Goal: Task Accomplishment & Management: Use online tool/utility

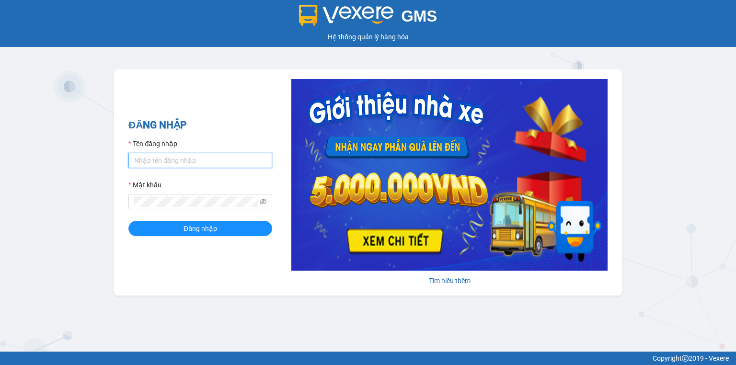
drag, startPoint x: 164, startPoint y: 155, endPoint x: 165, endPoint y: 160, distance: 5.9
click at [165, 160] on input "Tên đăng nhập" at bounding box center [200, 160] width 144 height 15
type input "ngocthao.nhuquynh"
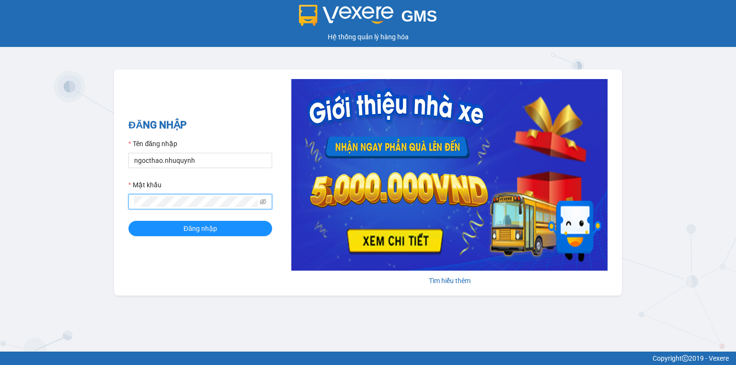
click at [128, 221] on button "Đăng nhập" at bounding box center [200, 228] width 144 height 15
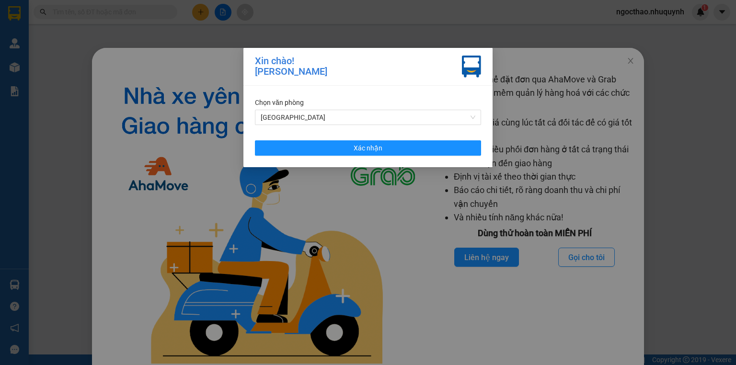
drag, startPoint x: 332, startPoint y: 161, endPoint x: 513, endPoint y: 146, distance: 182.1
click at [337, 159] on div "[PERSON_NAME] Sài Gòn Xác [PERSON_NAME]" at bounding box center [367, 126] width 249 height 81
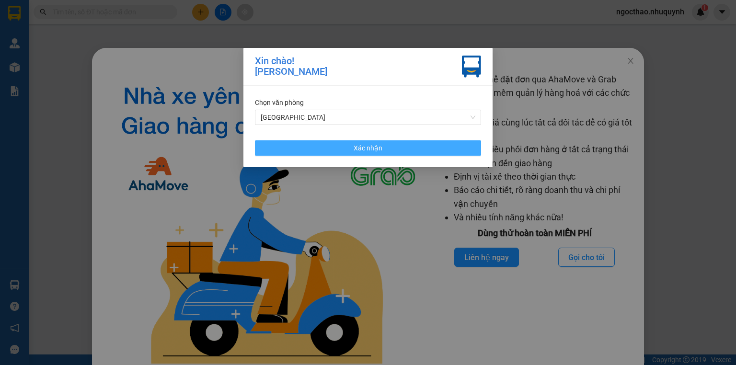
click at [456, 146] on button "Xác nhận" at bounding box center [368, 147] width 226 height 15
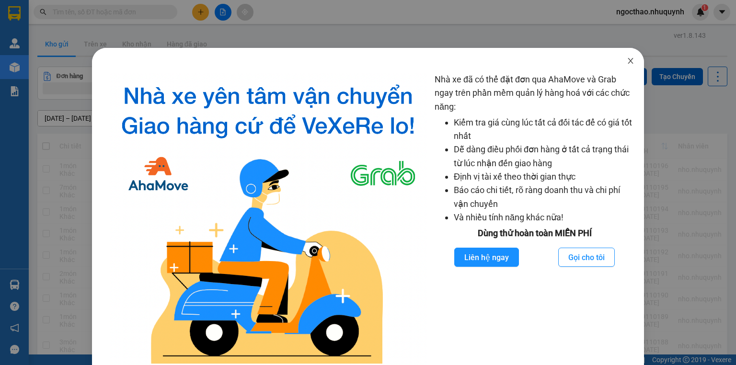
click at [623, 66] on span "Close" at bounding box center [630, 61] width 27 height 27
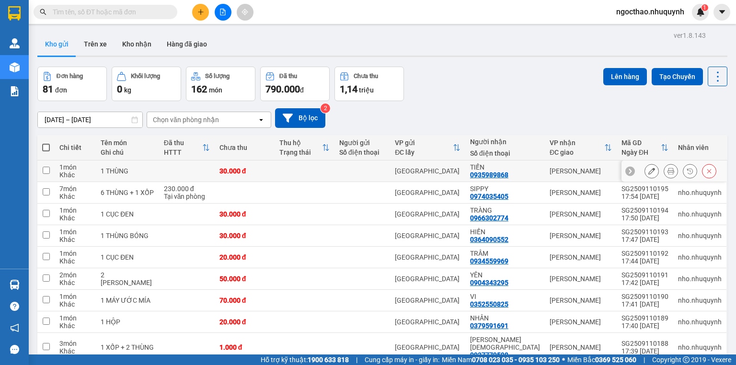
click at [667, 174] on icon at bounding box center [670, 171] width 7 height 7
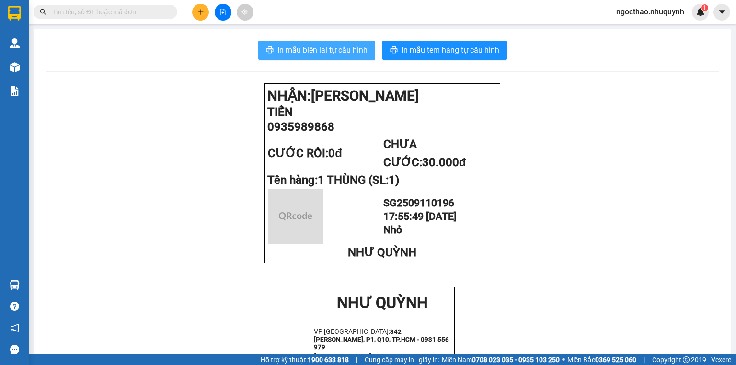
click at [284, 41] on button "In mẫu biên lai tự cấu hình" at bounding box center [316, 50] width 117 height 19
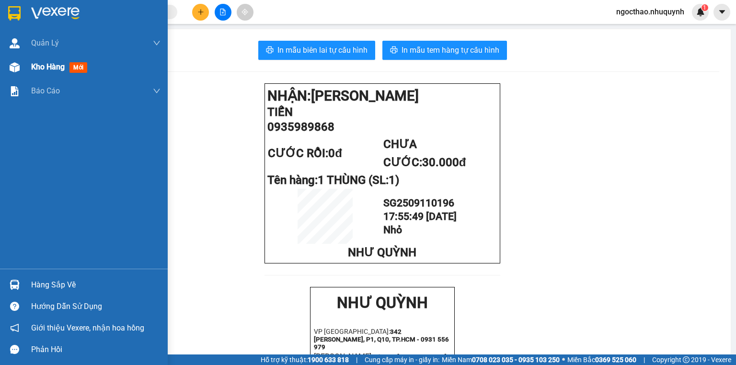
click at [44, 79] on div "Kho hàng mới" at bounding box center [95, 67] width 129 height 24
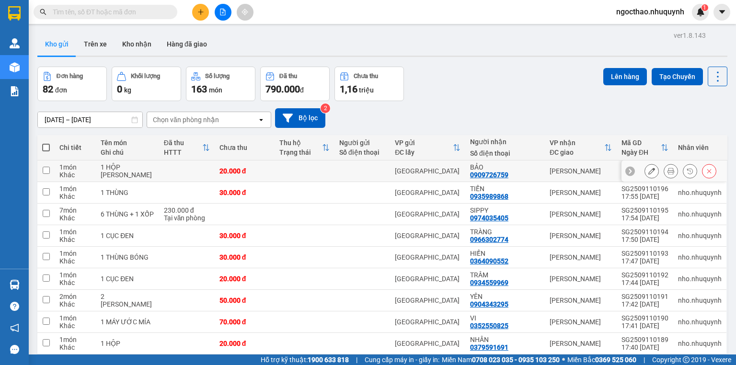
click at [670, 176] on button at bounding box center [670, 171] width 13 height 17
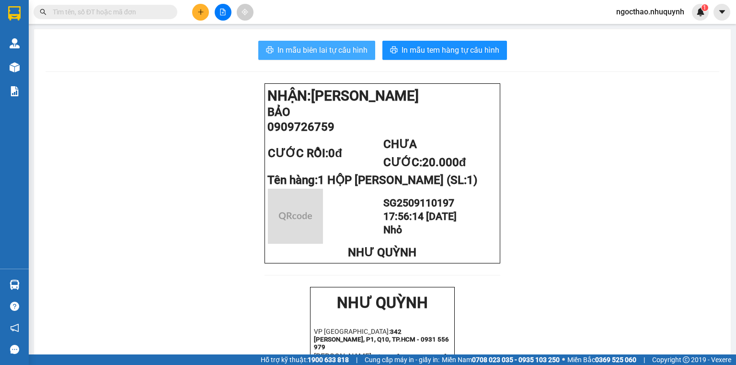
click at [303, 46] on span "In mẫu biên lai tự cấu hình" at bounding box center [322, 50] width 90 height 12
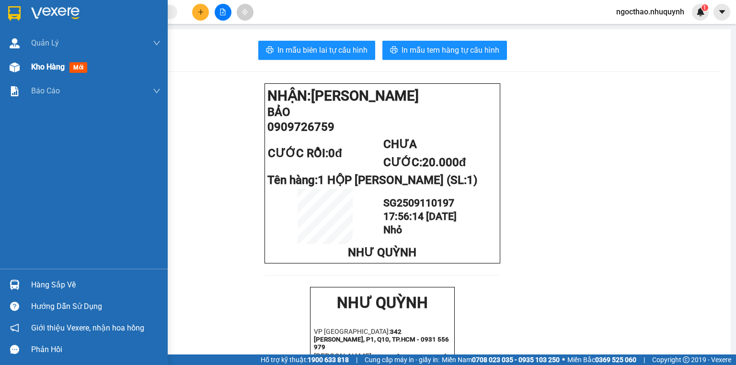
click at [28, 63] on div "Kho hàng mới" at bounding box center [84, 67] width 168 height 24
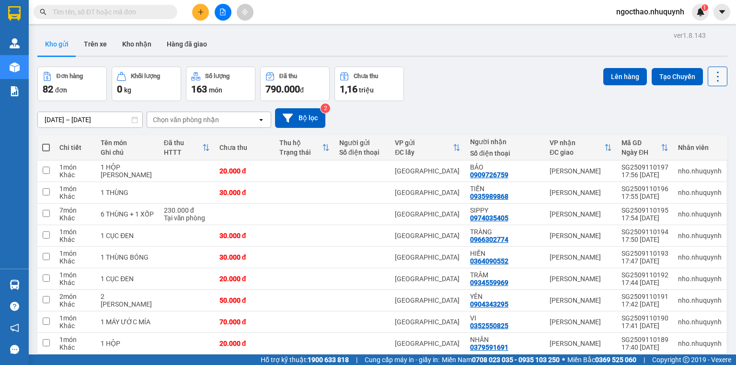
click at [717, 80] on icon at bounding box center [718, 76] width 2 height 10
click at [690, 141] on li "Làm mới" at bounding box center [694, 136] width 72 height 17
click at [715, 76] on icon at bounding box center [717, 76] width 13 height 13
click at [696, 140] on span "Làm mới" at bounding box center [698, 137] width 26 height 10
click at [711, 68] on div "ver 1.8.143 Kho gửi Trên xe [PERSON_NAME] Hàng đã [PERSON_NAME] hàng 82 đơn [PE…" at bounding box center [382, 223] width 697 height 389
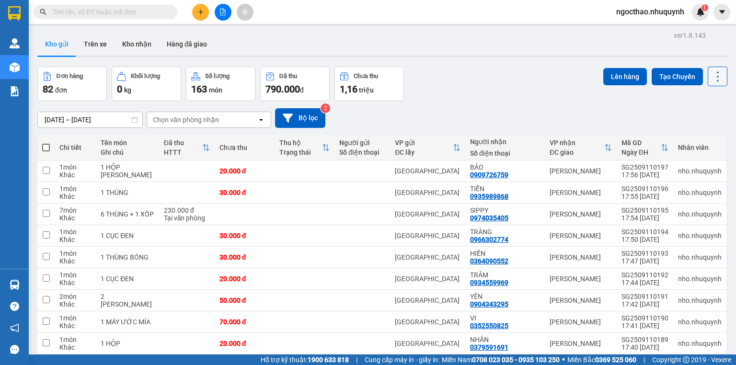
click at [714, 75] on icon at bounding box center [717, 76] width 13 height 13
click at [691, 136] on span "Làm mới" at bounding box center [698, 137] width 26 height 10
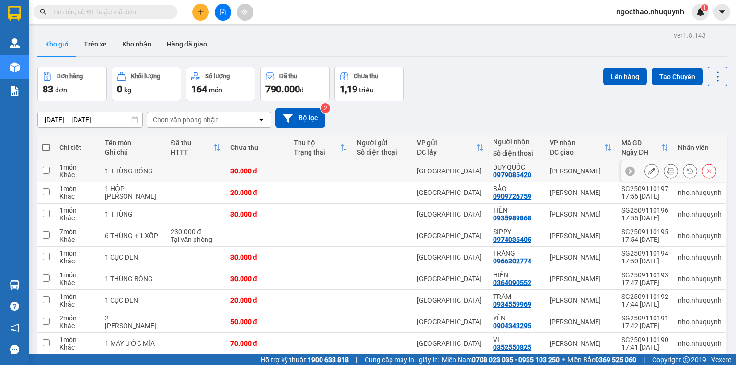
click at [667, 173] on button at bounding box center [670, 171] width 13 height 17
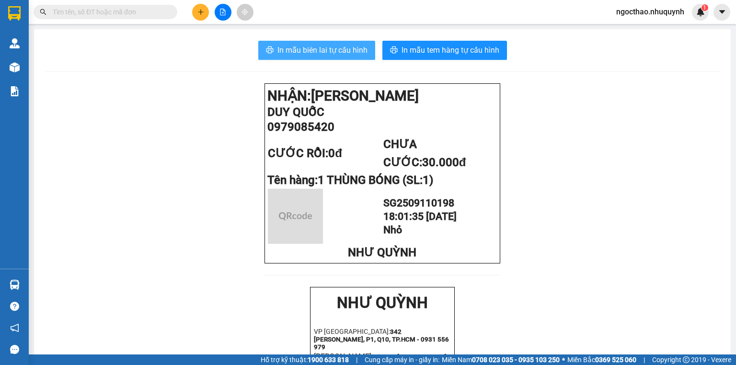
click at [316, 46] on span "In mẫu biên lai tự cấu hình" at bounding box center [322, 50] width 90 height 12
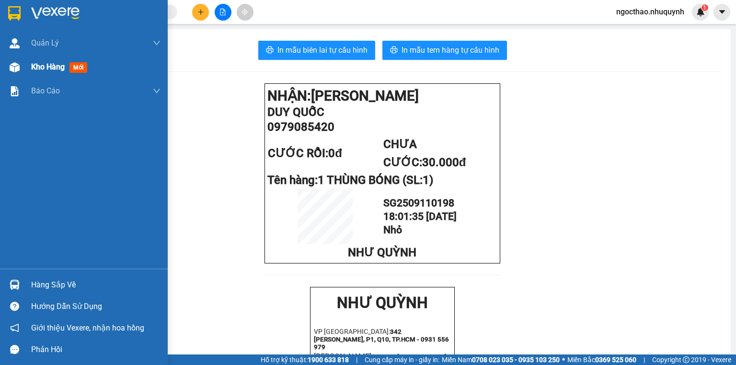
click at [37, 67] on span "Kho hàng" at bounding box center [48, 66] width 34 height 9
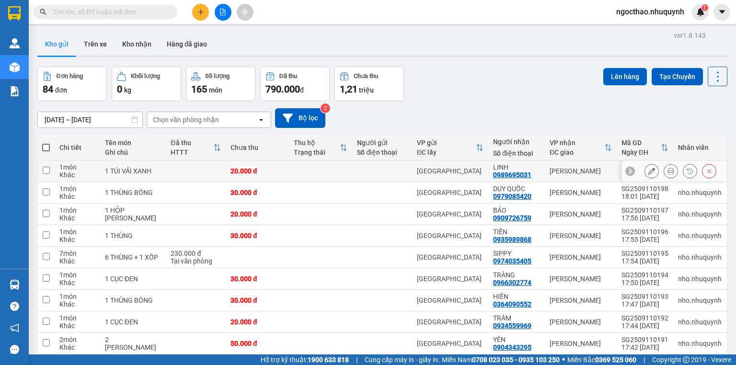
click at [667, 174] on icon at bounding box center [670, 171] width 7 height 7
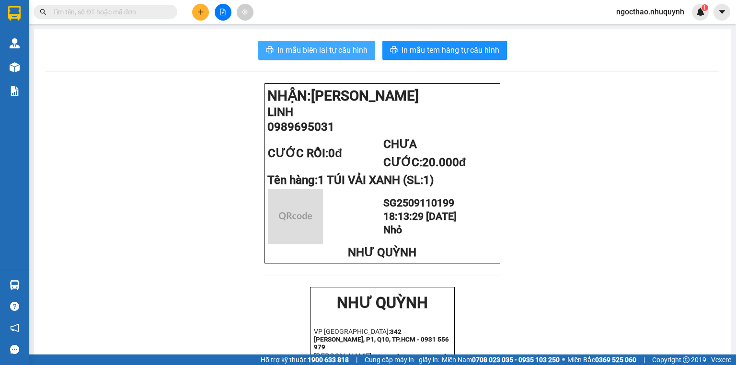
click at [292, 46] on span "In mẫu biên lai tự cấu hình" at bounding box center [322, 50] width 90 height 12
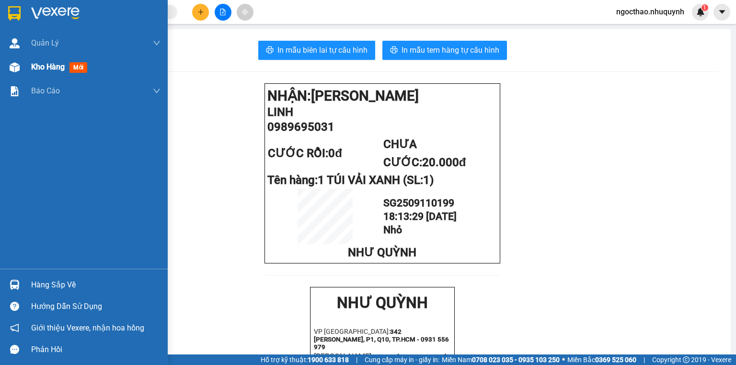
click at [21, 73] on div at bounding box center [14, 67] width 17 height 17
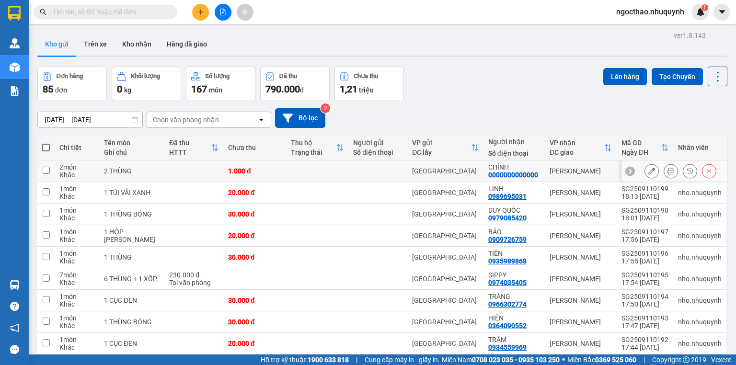
click at [667, 179] on button at bounding box center [670, 171] width 13 height 17
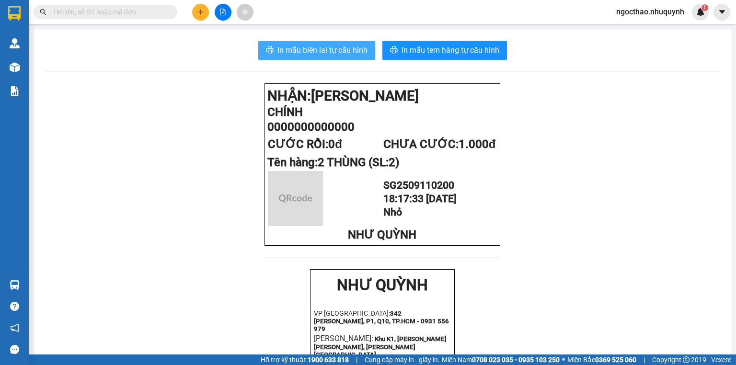
click at [354, 57] on button "In mẫu biên lai tự cấu hình" at bounding box center [316, 50] width 117 height 19
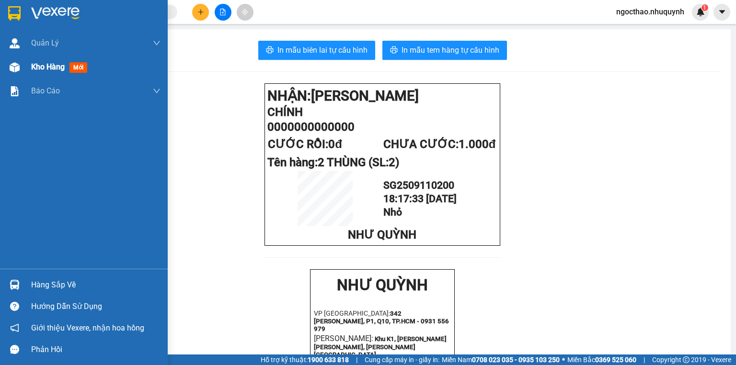
click at [49, 68] on span "Kho hàng" at bounding box center [48, 66] width 34 height 9
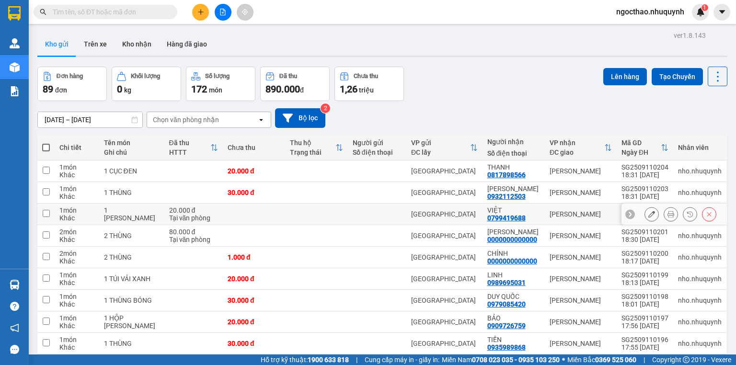
click at [669, 221] on button at bounding box center [670, 214] width 13 height 17
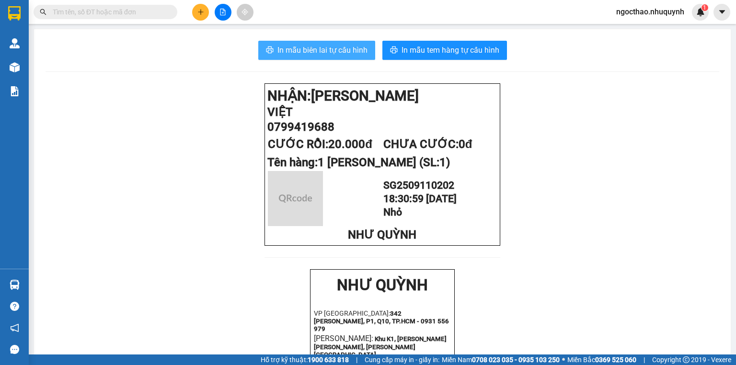
click at [289, 54] on span "In mẫu biên lai tự cấu hình" at bounding box center [322, 50] width 90 height 12
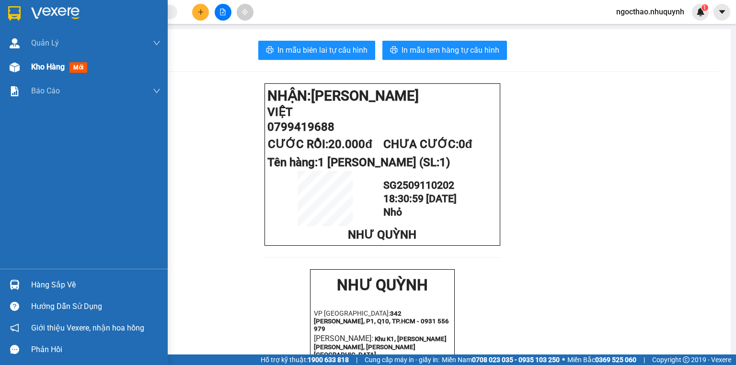
click at [27, 69] on div "Kho hàng mới" at bounding box center [84, 67] width 168 height 24
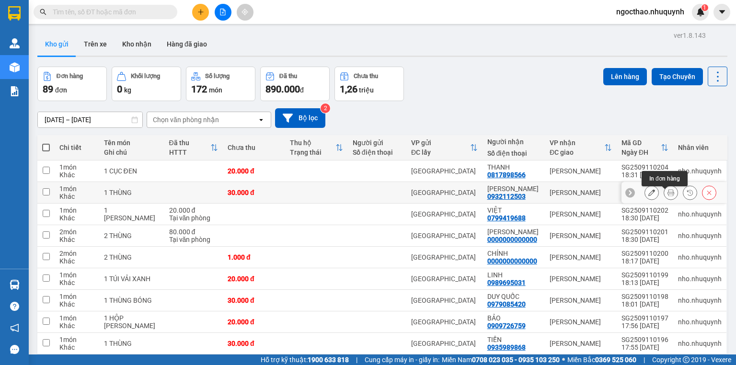
click at [667, 194] on icon at bounding box center [670, 192] width 7 height 7
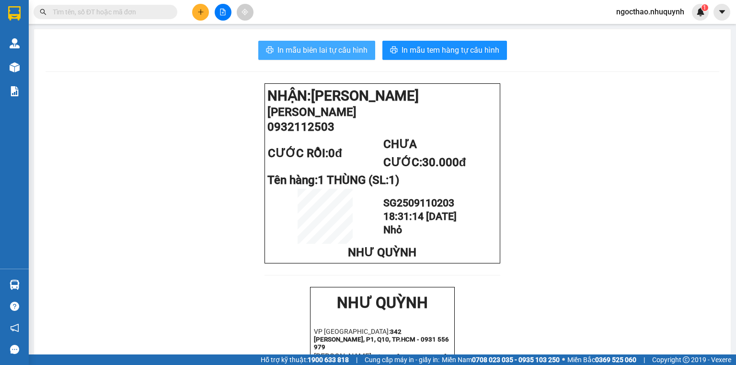
click at [297, 59] on button "In mẫu biên lai tự cấu hình" at bounding box center [316, 50] width 117 height 19
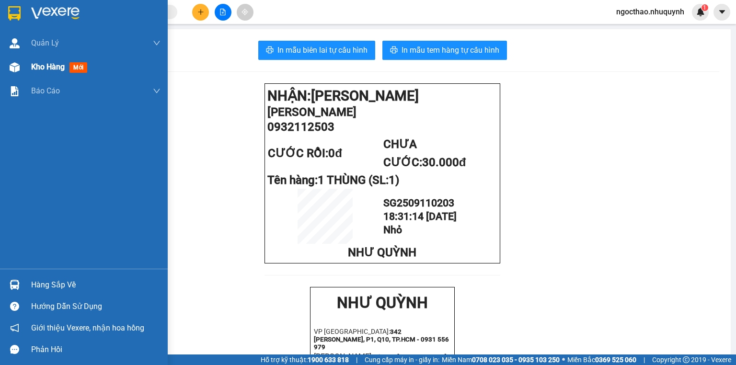
click at [43, 67] on span "Kho hàng" at bounding box center [48, 66] width 34 height 9
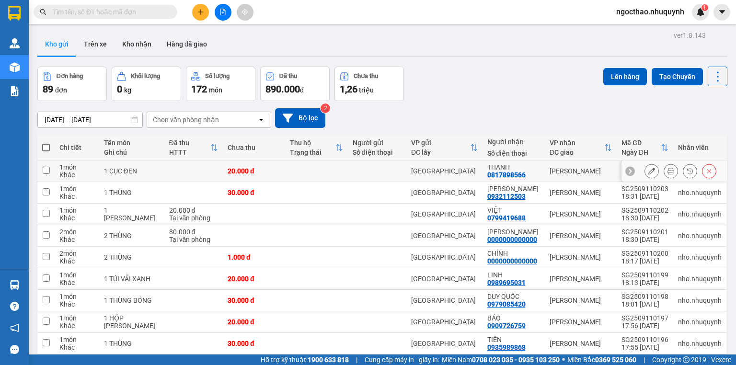
click at [667, 174] on icon at bounding box center [670, 171] width 7 height 7
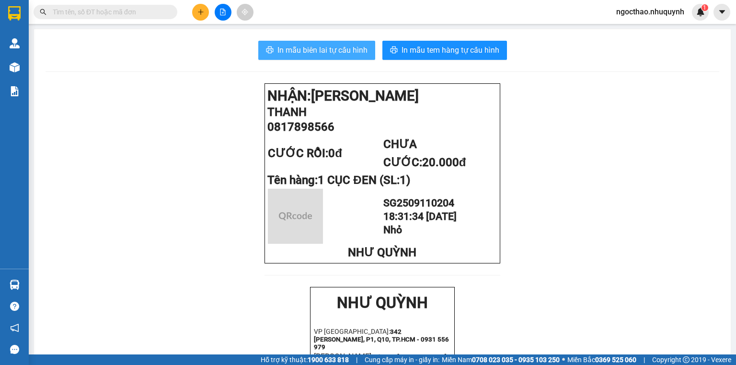
click at [342, 47] on span "In mẫu biên lai tự cấu hình" at bounding box center [322, 50] width 90 height 12
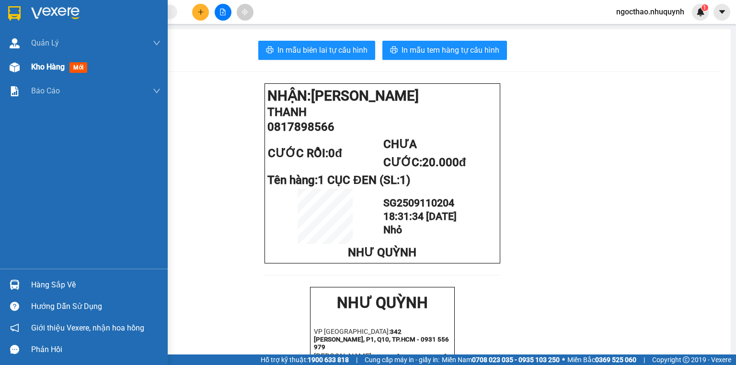
click at [52, 69] on span "Kho hàng" at bounding box center [48, 66] width 34 height 9
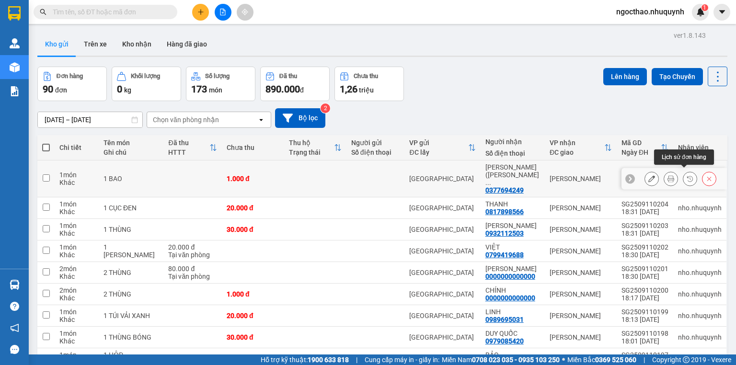
click at [672, 175] on div at bounding box center [670, 178] width 14 height 14
click at [664, 175] on button at bounding box center [670, 179] width 13 height 17
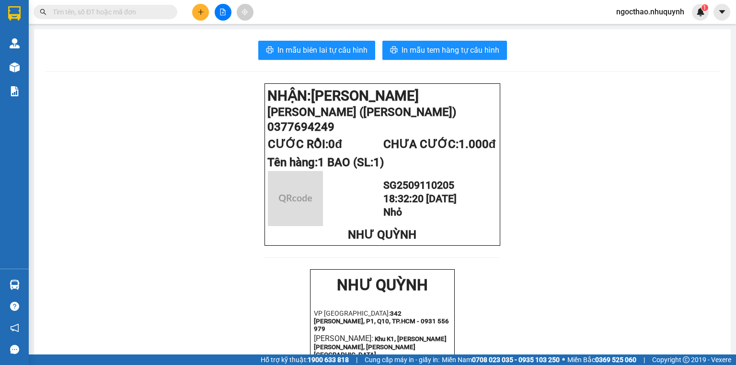
click at [360, 61] on div "In mẫu biên lai tự [PERSON_NAME] In [PERSON_NAME] tem hàng tự cấu [PERSON_NAME]…" at bounding box center [382, 371] width 696 height 685
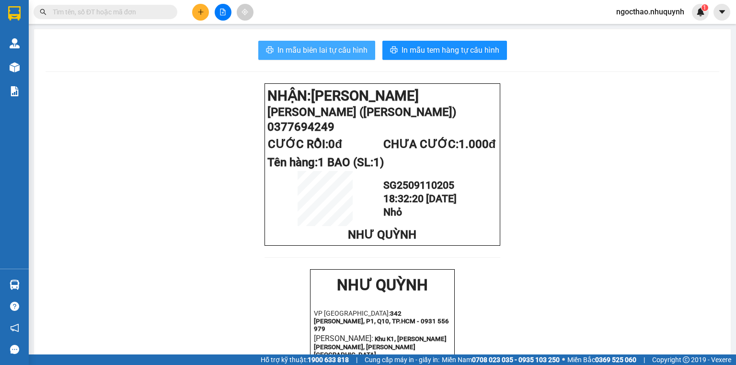
click at [359, 56] on button "In mẫu biên lai tự cấu hình" at bounding box center [316, 50] width 117 height 19
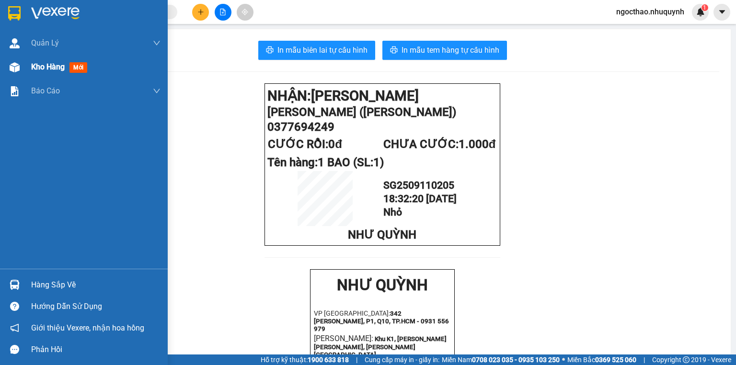
click at [34, 63] on span "Kho hàng" at bounding box center [48, 66] width 34 height 9
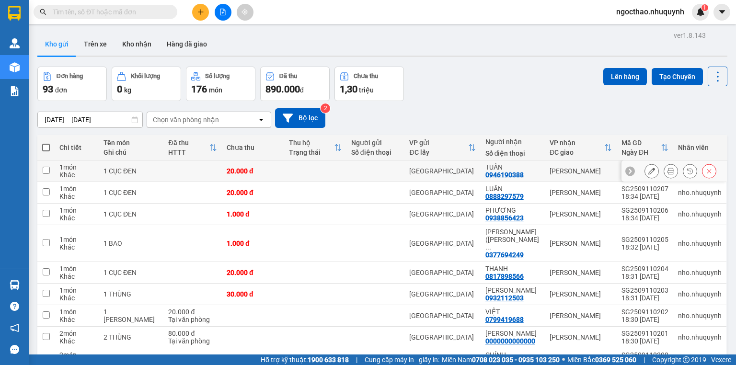
click at [671, 174] on div at bounding box center [680, 171] width 72 height 14
click at [667, 174] on icon at bounding box center [670, 171] width 7 height 7
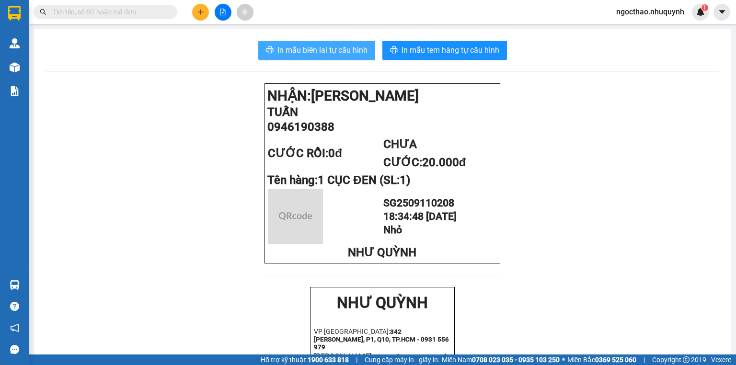
drag, startPoint x: 298, startPoint y: 33, endPoint x: 305, endPoint y: 46, distance: 15.0
drag, startPoint x: 305, startPoint y: 46, endPoint x: 310, endPoint y: 52, distance: 7.8
click at [306, 48] on span "In mẫu biên lai tự cấu hình" at bounding box center [322, 50] width 90 height 12
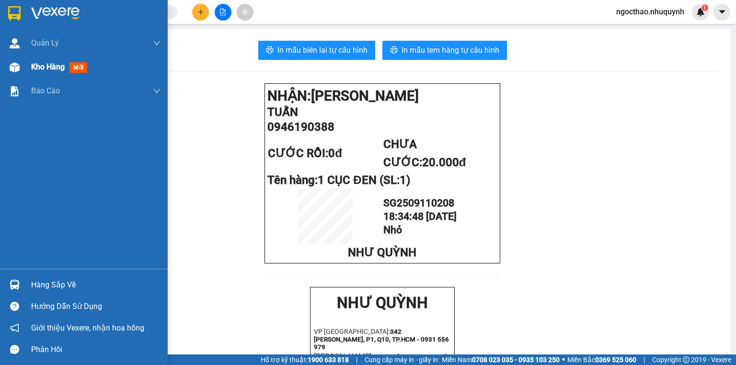
click at [51, 68] on span "Kho hàng" at bounding box center [48, 66] width 34 height 9
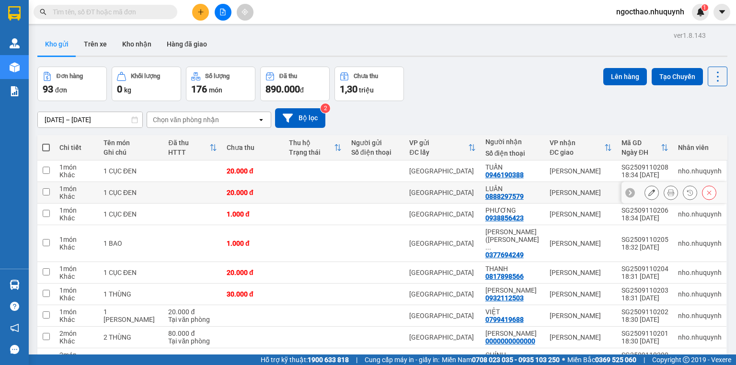
click at [667, 194] on icon at bounding box center [670, 192] width 7 height 7
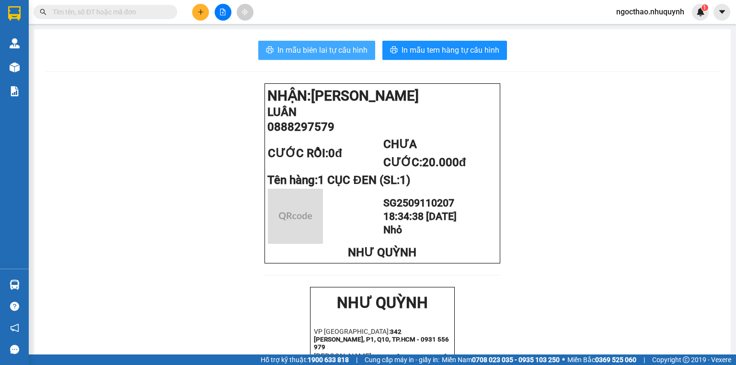
click at [304, 48] on span "In mẫu biên lai tự cấu hình" at bounding box center [322, 50] width 90 height 12
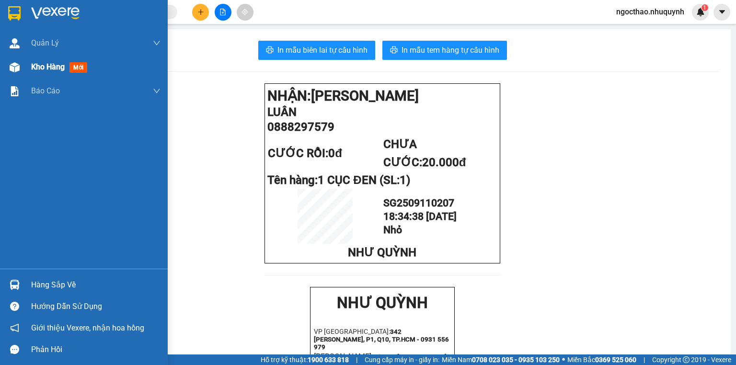
click at [46, 57] on div "Kho hàng mới" at bounding box center [95, 67] width 129 height 24
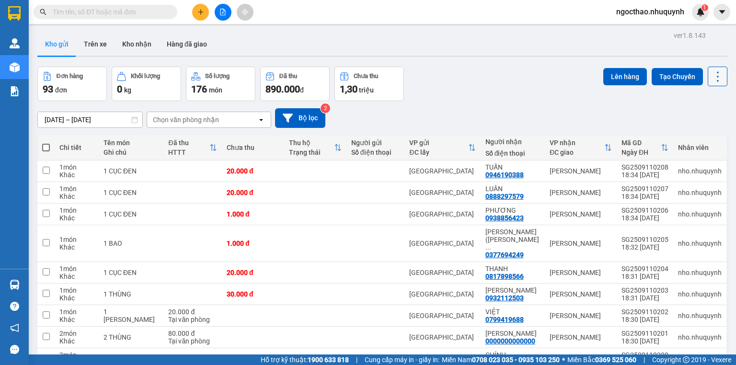
click at [711, 79] on icon at bounding box center [717, 76] width 13 height 13
click at [667, 217] on icon at bounding box center [670, 214] width 7 height 7
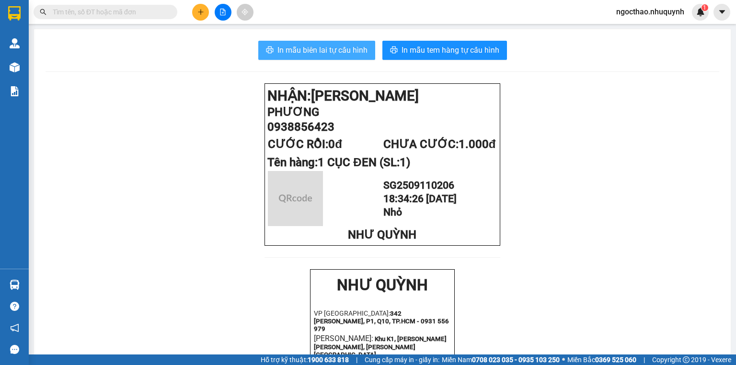
click at [321, 42] on button "In mẫu biên lai tự cấu hình" at bounding box center [316, 50] width 117 height 19
click at [326, 45] on span "In mẫu biên lai tự cấu hình" at bounding box center [322, 50] width 90 height 12
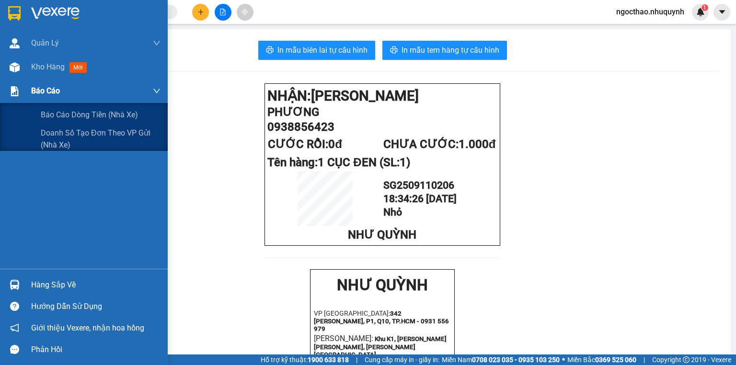
click at [28, 79] on div "Báo cáo" at bounding box center [84, 91] width 168 height 24
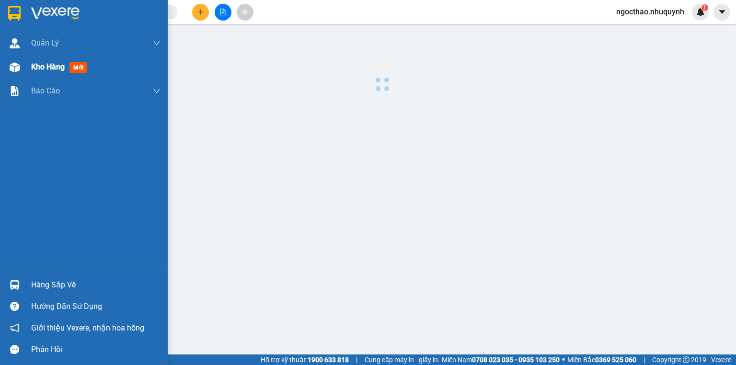
click at [46, 69] on span "Kho hàng" at bounding box center [48, 66] width 34 height 9
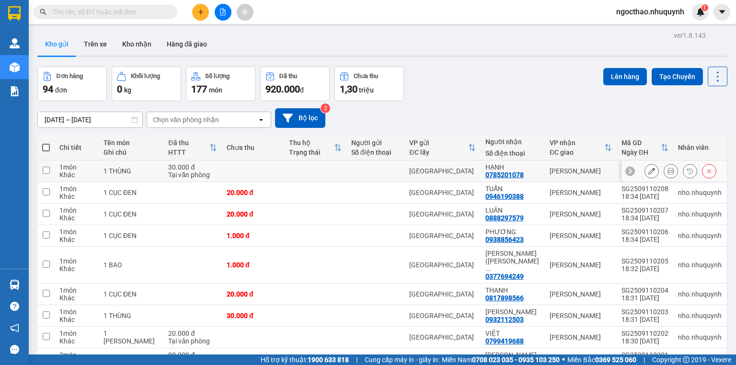
click at [667, 174] on icon at bounding box center [670, 171] width 7 height 7
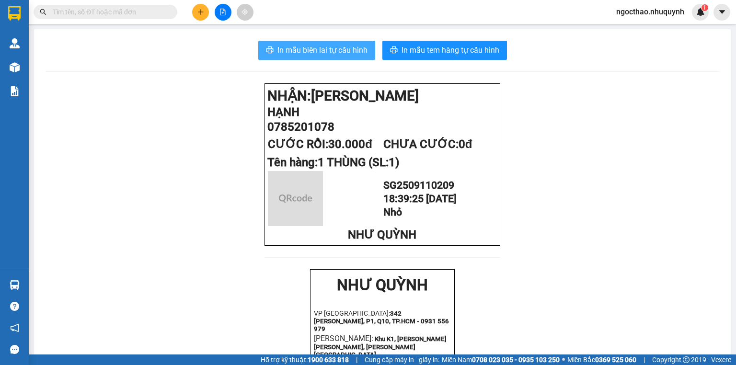
click at [358, 49] on span "In mẫu biên lai tự cấu hình" at bounding box center [322, 50] width 90 height 12
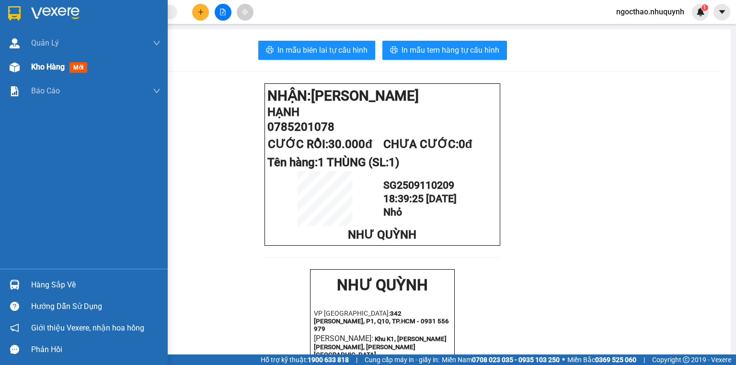
click at [55, 68] on span "Kho hàng" at bounding box center [48, 66] width 34 height 9
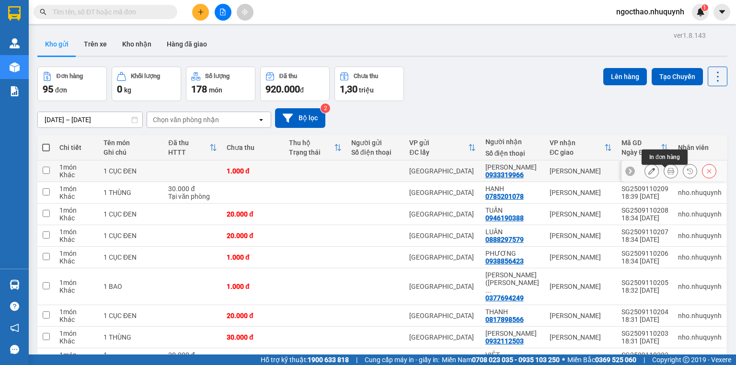
click at [667, 174] on icon at bounding box center [670, 171] width 7 height 7
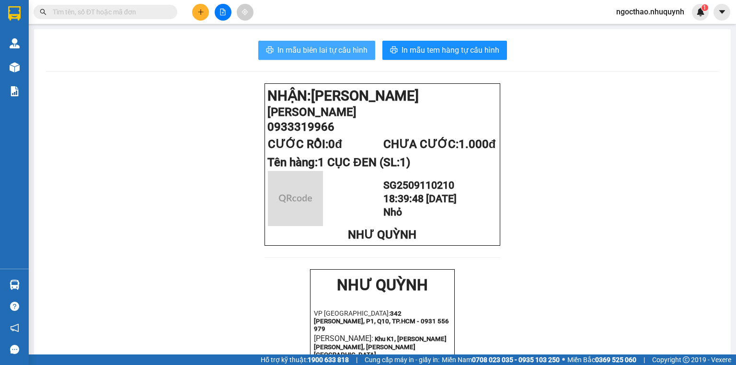
click at [338, 46] on span "In mẫu biên lai tự cấu hình" at bounding box center [322, 50] width 90 height 12
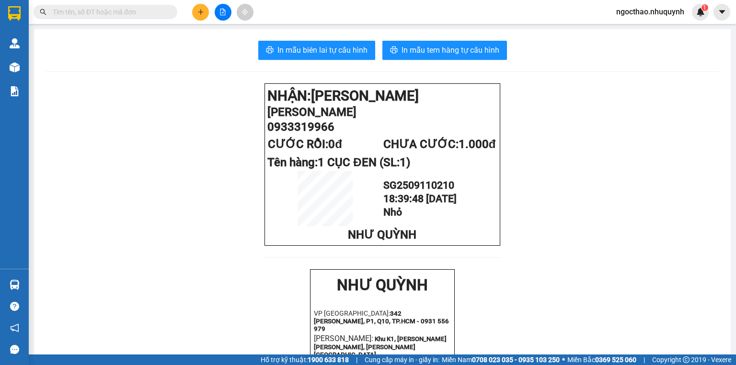
click at [663, 18] on div "ngocthao.nhuquynh 1" at bounding box center [658, 12] width 100 height 17
click at [648, 11] on span "ngocthao.nhuquynh" at bounding box center [649, 12] width 83 height 12
click at [640, 25] on span "Đăng xuất" at bounding box center [653, 29] width 65 height 11
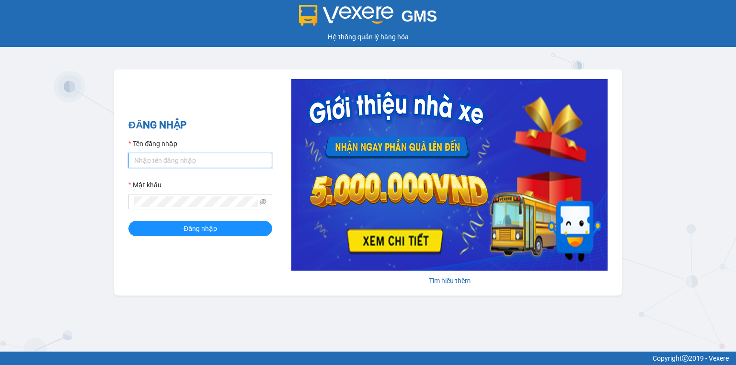
click at [152, 161] on input "Tên đăng nhập" at bounding box center [200, 160] width 144 height 15
type input "trang.nhuquynh"
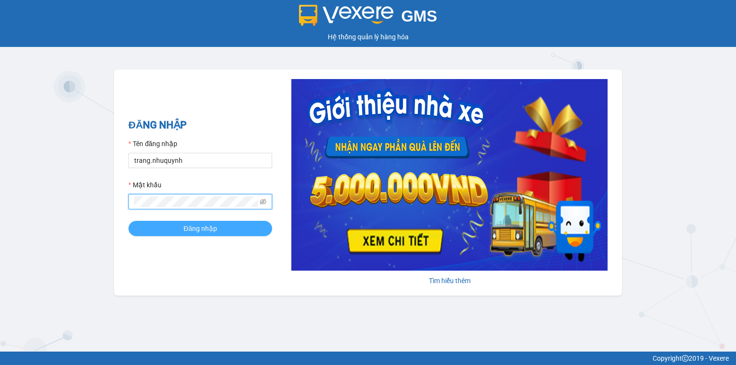
click at [209, 226] on span "Đăng nhập" at bounding box center [200, 228] width 34 height 11
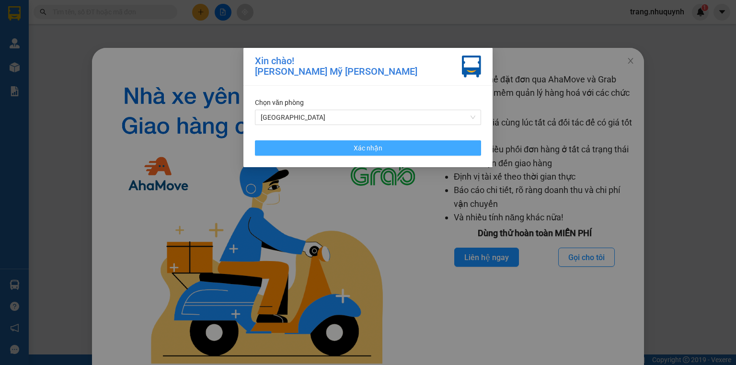
click at [340, 147] on button "Xác nhận" at bounding box center [368, 147] width 226 height 15
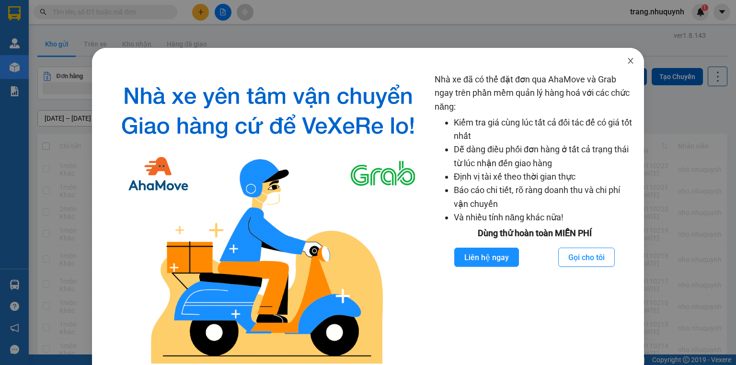
click at [627, 62] on icon "close" at bounding box center [631, 61] width 8 height 8
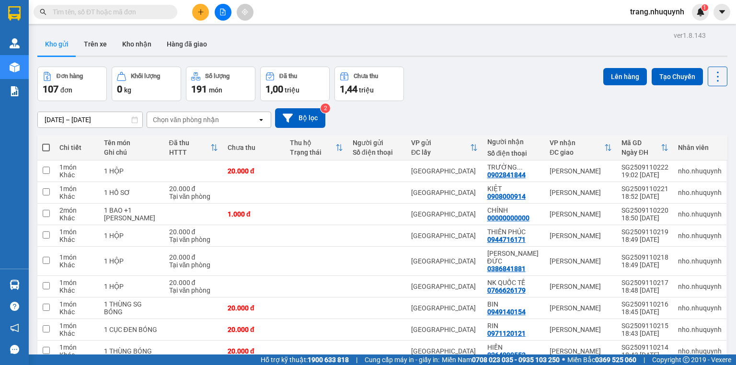
click at [224, 17] on button at bounding box center [223, 12] width 17 height 17
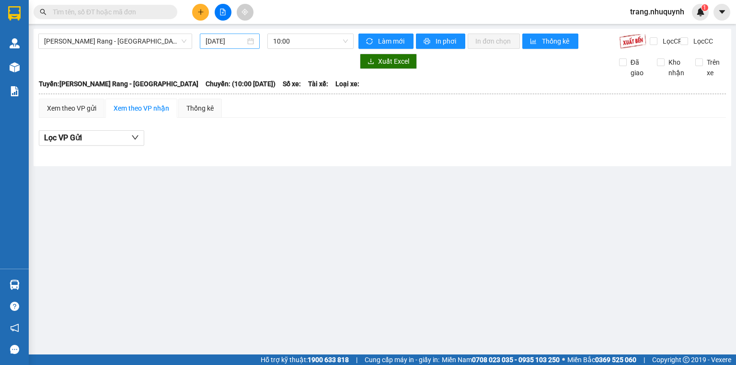
click at [221, 44] on input "11/09/2025" at bounding box center [224, 41] width 39 height 11
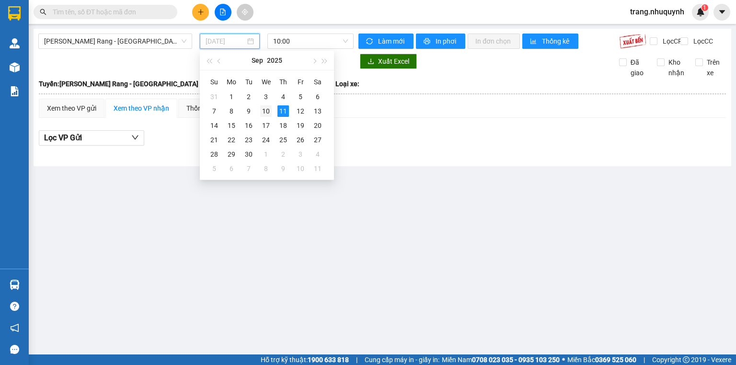
click at [261, 113] on div "10" at bounding box center [265, 110] width 11 height 11
type input "10/09/2025"
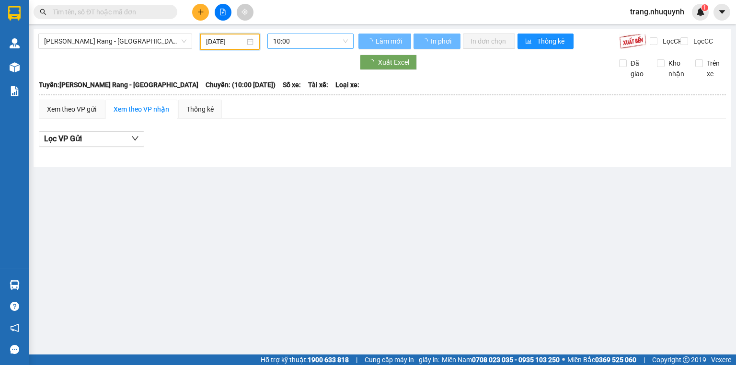
click at [287, 44] on span "10:00" at bounding box center [310, 41] width 75 height 14
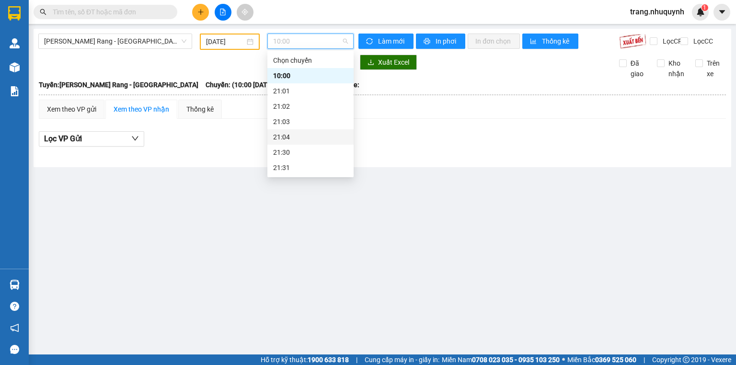
scroll to position [46, 0]
click at [287, 133] on div "22:00" at bounding box center [310, 137] width 75 height 11
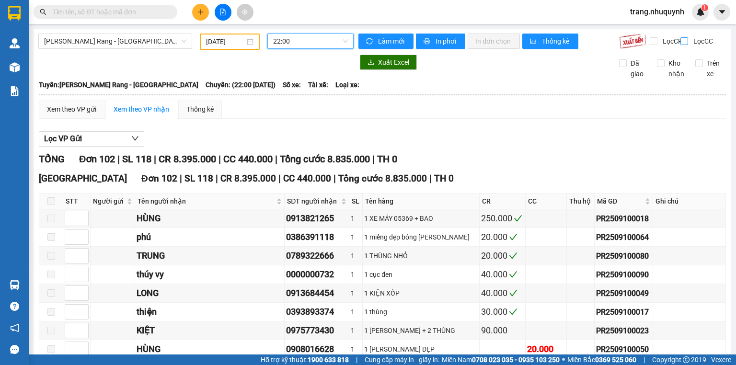
click at [689, 42] on span "Lọc CC" at bounding box center [701, 41] width 25 height 11
click at [686, 42] on input "Lọc CC" at bounding box center [684, 41] width 9 height 8
checkbox input "true"
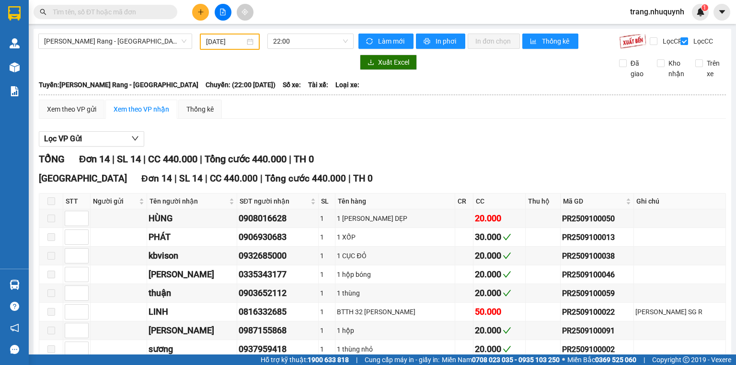
click at [650, 73] on div "Kho nhận" at bounding box center [669, 68] width 38 height 21
click at [657, 67] on input "Kho nhận" at bounding box center [661, 63] width 8 height 8
checkbox input "true"
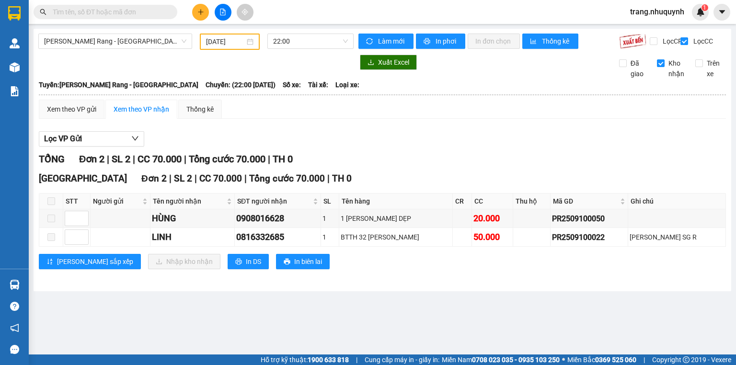
click at [471, 165] on div "TỔNG Đơn 2 | SL 2 | CC 70.000 | Tổng cước 70.000 | TH 0" at bounding box center [382, 159] width 687 height 15
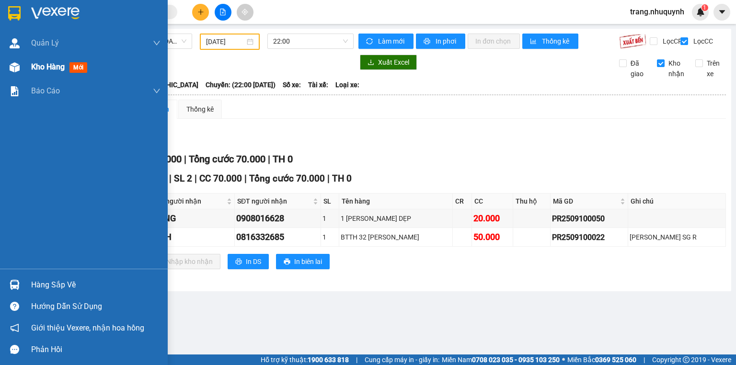
click at [29, 65] on div "Kho hàng mới" at bounding box center [84, 67] width 168 height 24
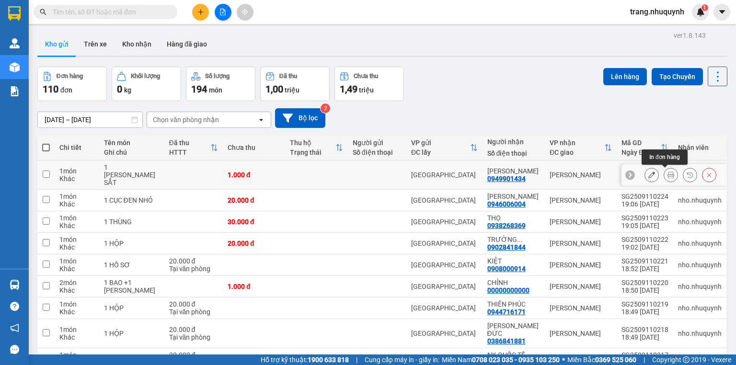
click at [667, 173] on icon at bounding box center [670, 174] width 7 height 7
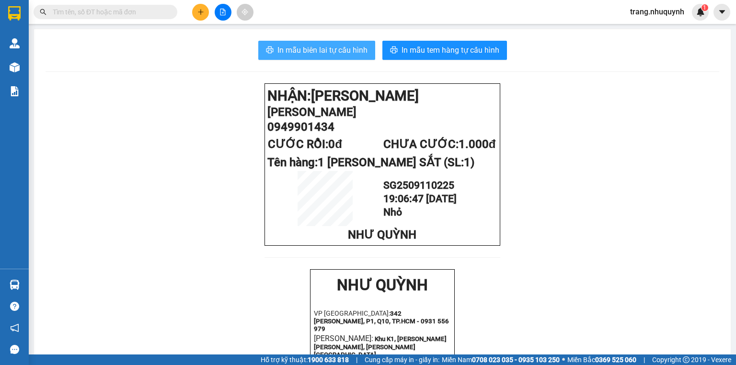
click at [336, 54] on span "In mẫu biên lai tự cấu hình" at bounding box center [322, 50] width 90 height 12
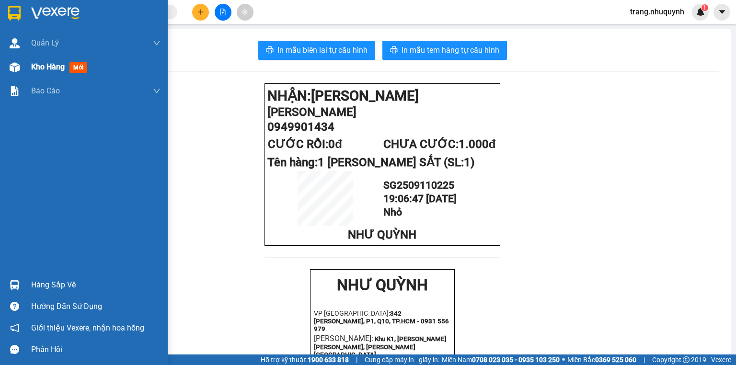
click at [51, 70] on span "Kho hàng" at bounding box center [48, 66] width 34 height 9
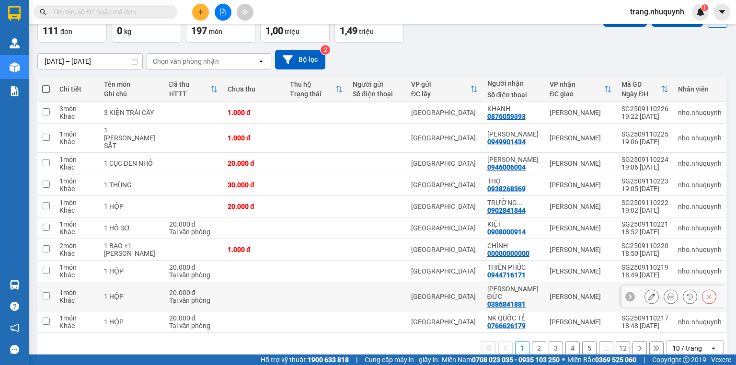
scroll to position [63, 0]
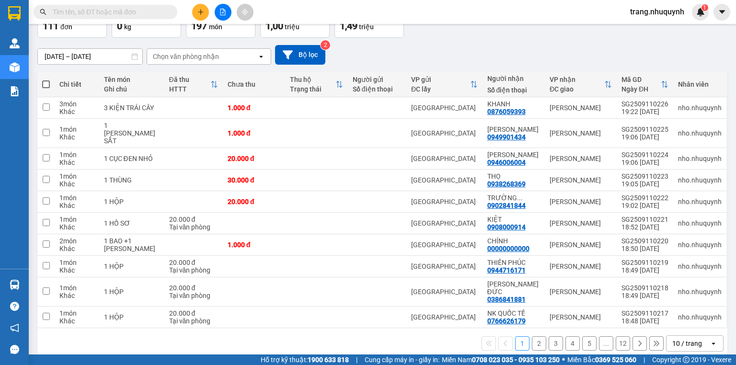
click at [677, 339] on div "10 / trang" at bounding box center [687, 344] width 30 height 10
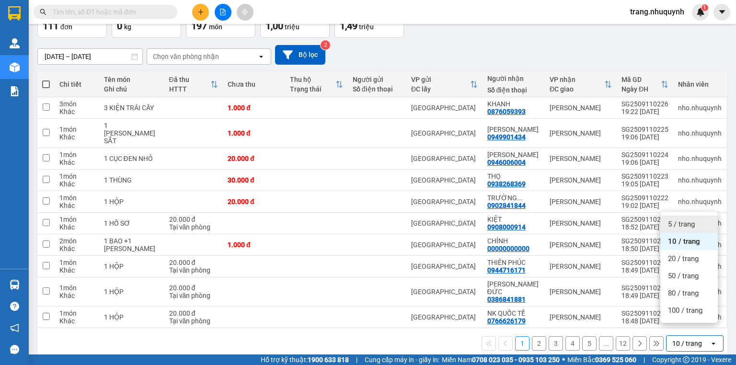
click at [676, 218] on div "5 / trang" at bounding box center [688, 224] width 57 height 17
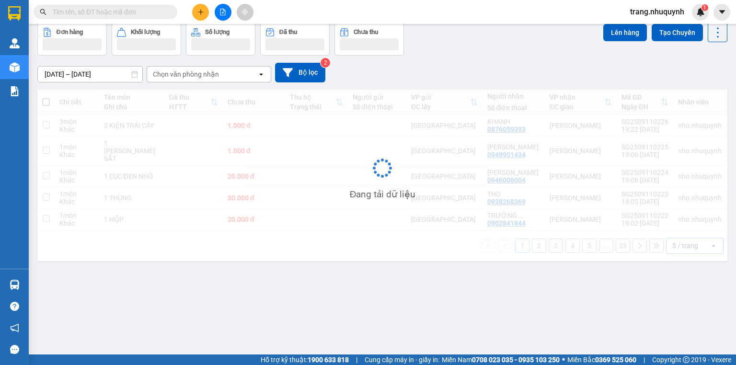
scroll to position [0, 0]
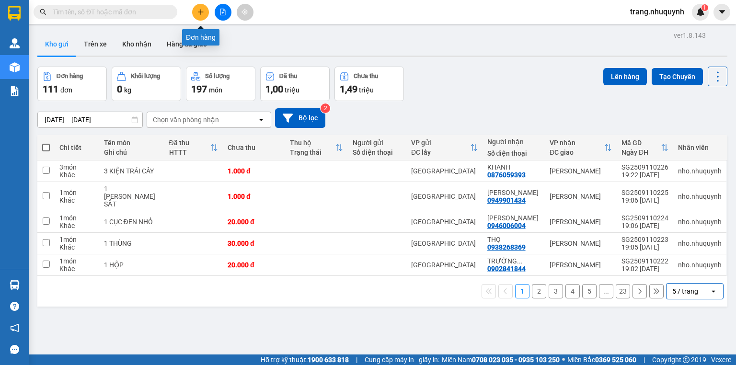
click at [219, 9] on icon "file-add" at bounding box center [222, 12] width 7 height 7
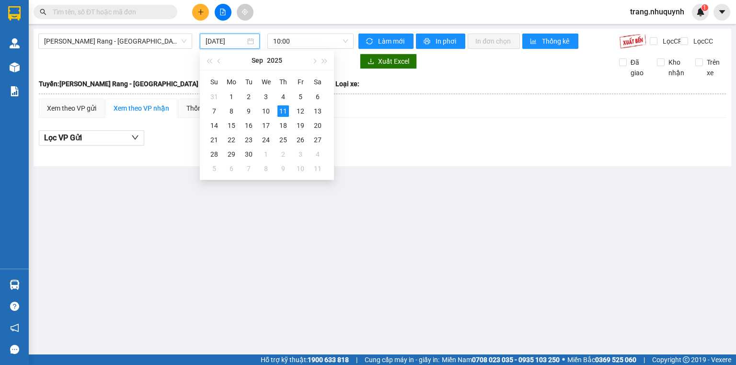
click at [214, 42] on input "11/09/2025" at bounding box center [224, 41] width 39 height 11
click at [270, 113] on div "10" at bounding box center [265, 110] width 11 height 11
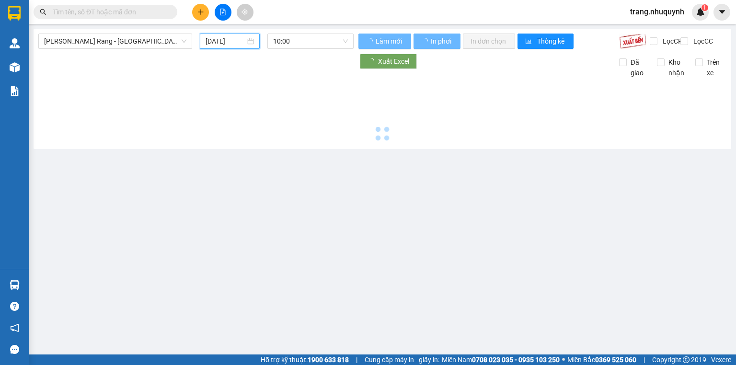
type input "10/09/2025"
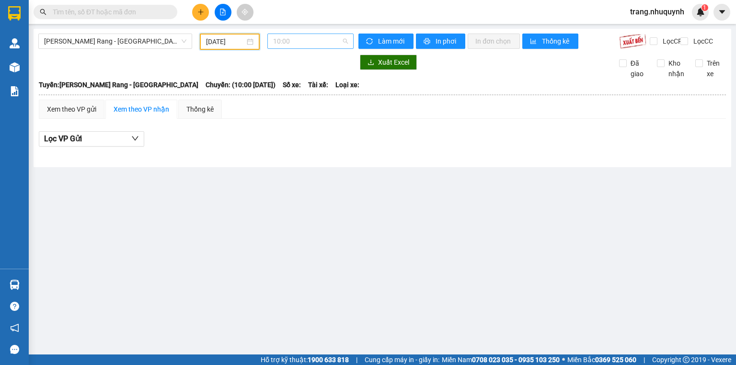
click at [296, 41] on span "10:00" at bounding box center [310, 41] width 75 height 14
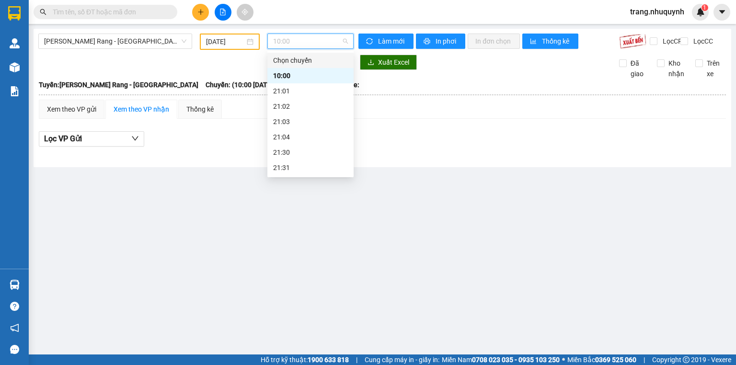
scroll to position [46, 0]
click at [295, 142] on div "22:00" at bounding box center [310, 137] width 75 height 11
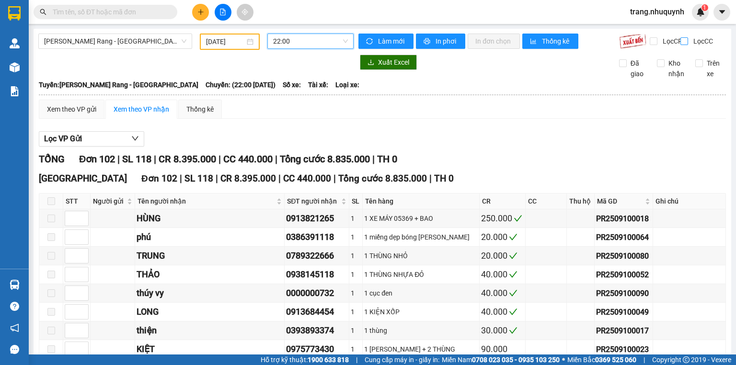
click at [682, 39] on input "Lọc CC" at bounding box center [684, 41] width 9 height 8
checkbox input "true"
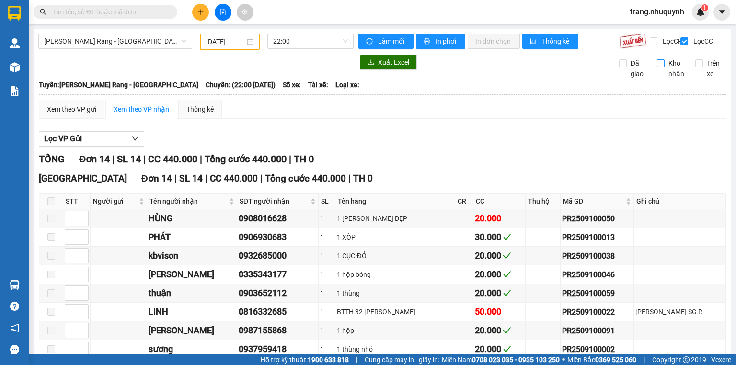
click at [657, 67] on input "Kho nhận" at bounding box center [661, 63] width 8 height 8
checkbox input "true"
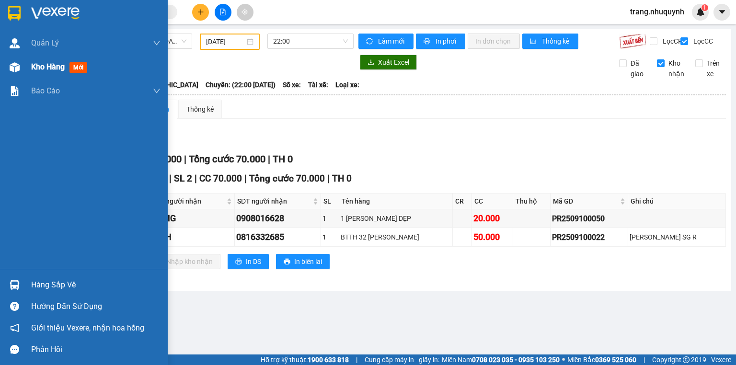
click at [41, 65] on span "Kho hàng" at bounding box center [48, 66] width 34 height 9
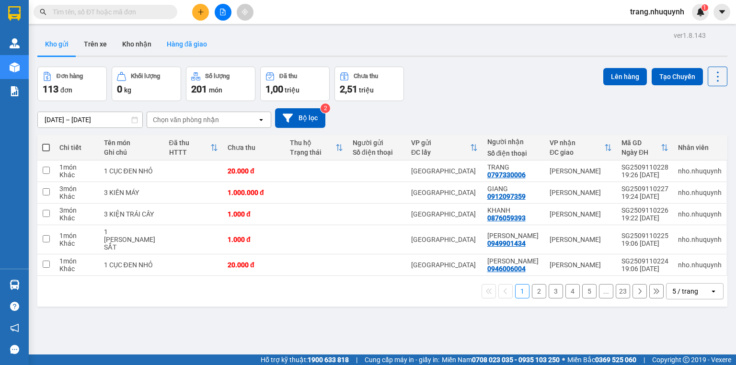
click at [188, 44] on button "Hàng đã giao" at bounding box center [187, 44] width 56 height 23
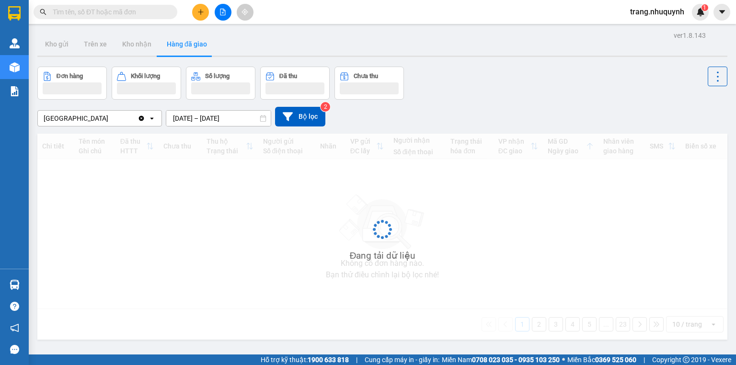
click at [183, 114] on input "[DATE] – [DATE]" at bounding box center [218, 118] width 104 height 15
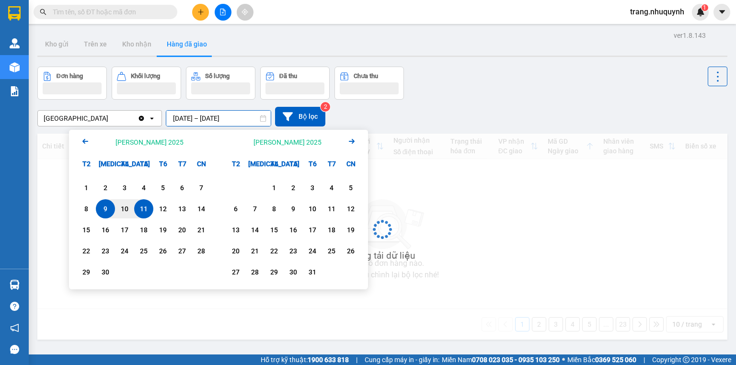
click at [146, 206] on div "11" at bounding box center [143, 208] width 13 height 11
type input "11/09/2025 – 11/09/2025"
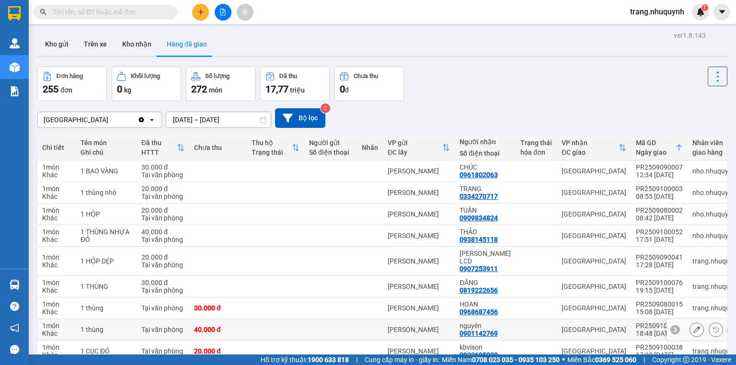
scroll to position [67, 0]
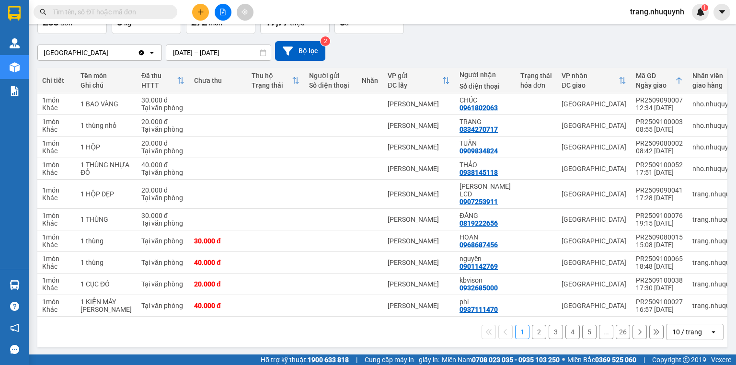
click at [681, 334] on div "10 / trang" at bounding box center [687, 332] width 30 height 10
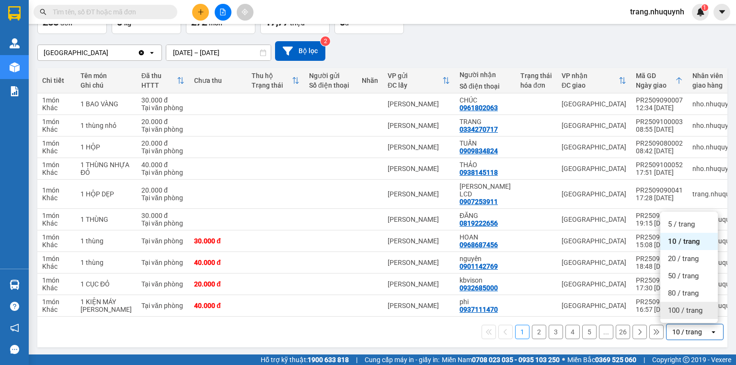
click at [690, 311] on span "100 / trang" at bounding box center [685, 311] width 34 height 10
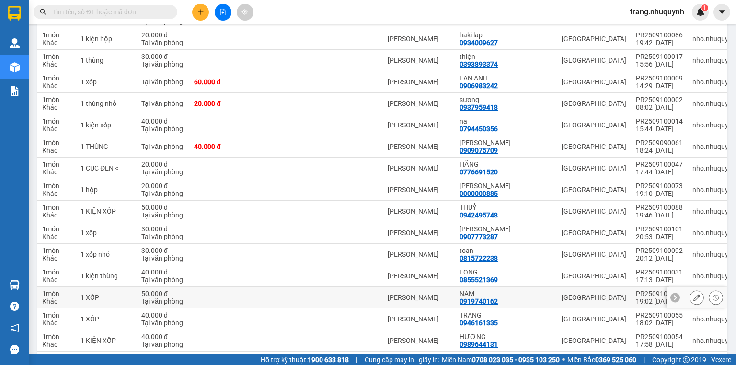
scroll to position [1853, 0]
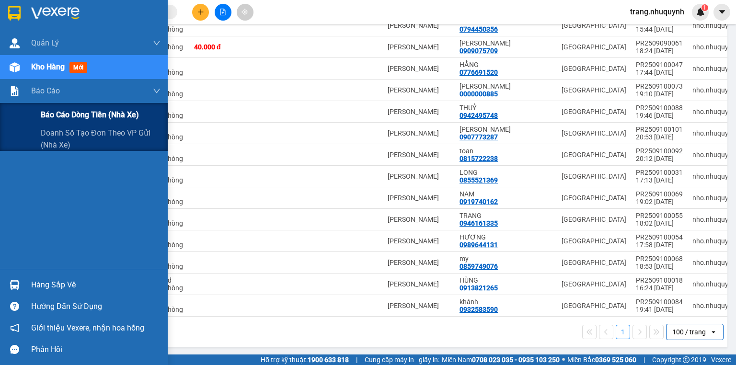
click at [68, 119] on span "Báo cáo dòng tiền (nhà xe)" at bounding box center [90, 115] width 98 height 12
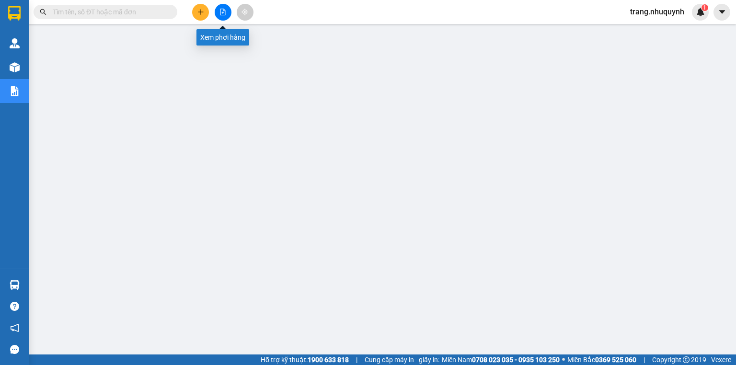
click at [226, 12] on button at bounding box center [223, 12] width 17 height 17
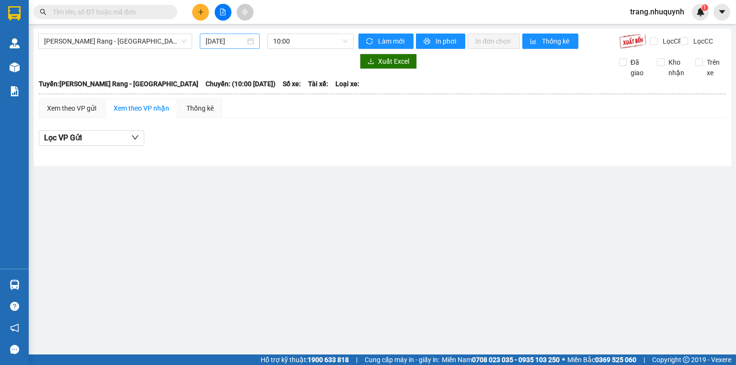
click at [232, 39] on input "11/09/2025" at bounding box center [224, 41] width 39 height 11
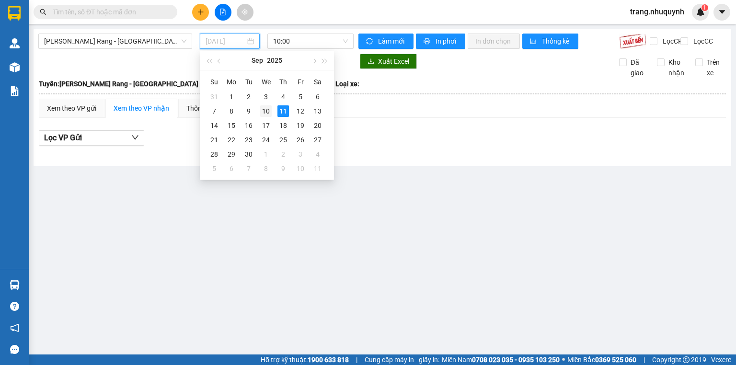
click at [262, 110] on div "10" at bounding box center [265, 110] width 11 height 11
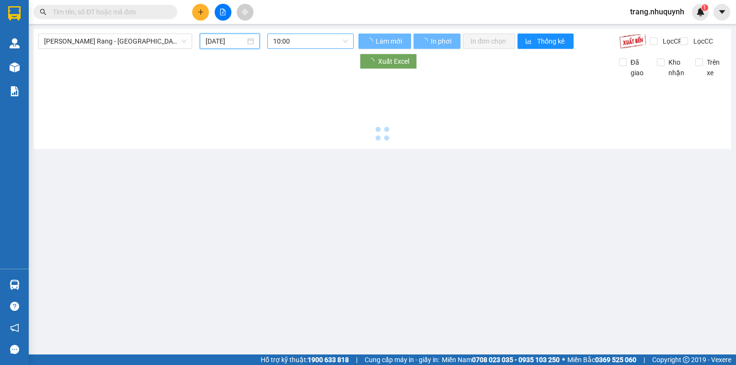
type input "10/09/2025"
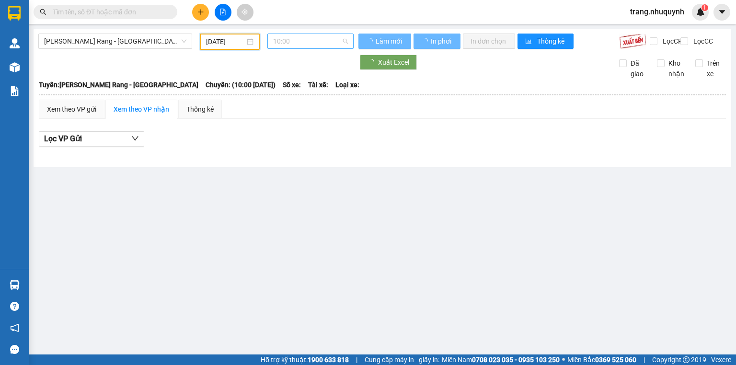
click at [283, 36] on span "10:00" at bounding box center [310, 41] width 75 height 14
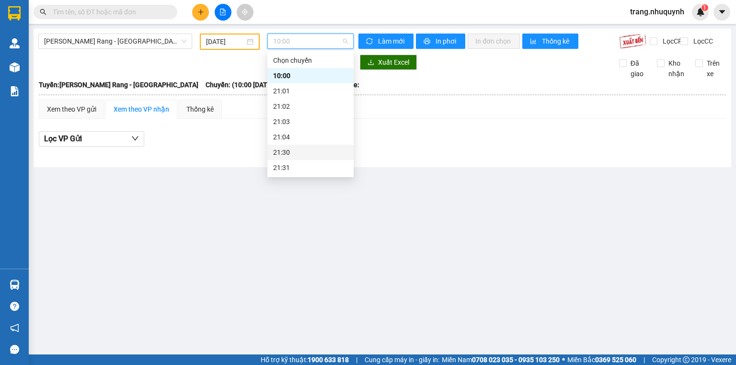
scroll to position [46, 0]
click at [294, 138] on div "22:00" at bounding box center [310, 137] width 75 height 11
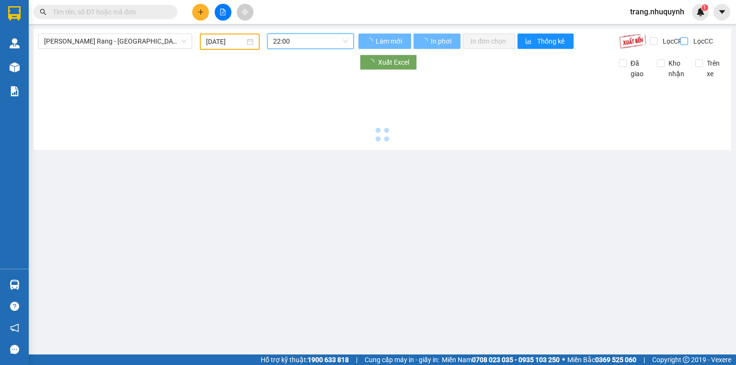
click at [684, 41] on input "Lọc CC" at bounding box center [684, 41] width 9 height 8
checkbox input "true"
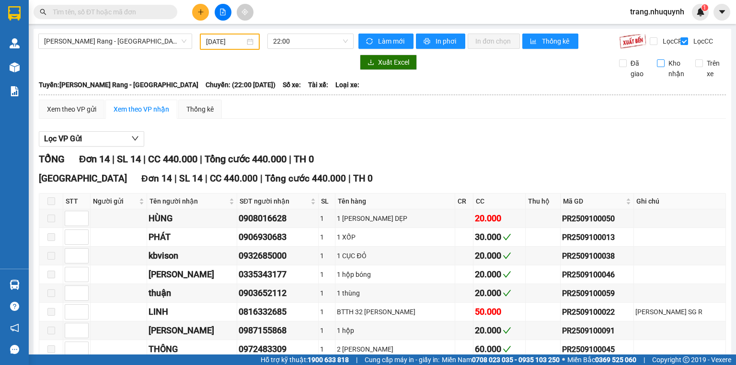
click at [657, 67] on input "Kho nhận" at bounding box center [661, 63] width 8 height 8
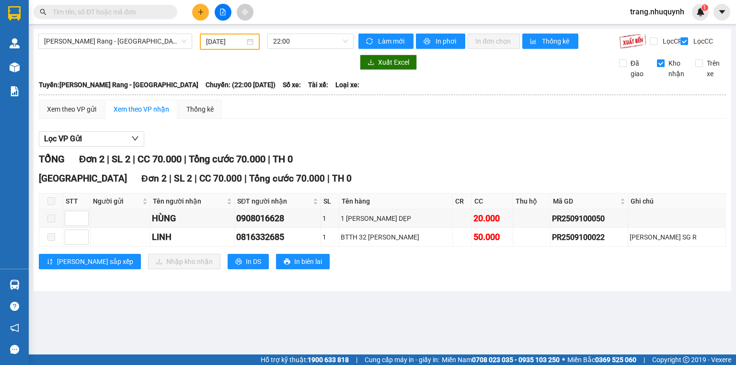
click at [660, 67] on input "Kho nhận" at bounding box center [661, 63] width 8 height 8
checkbox input "false"
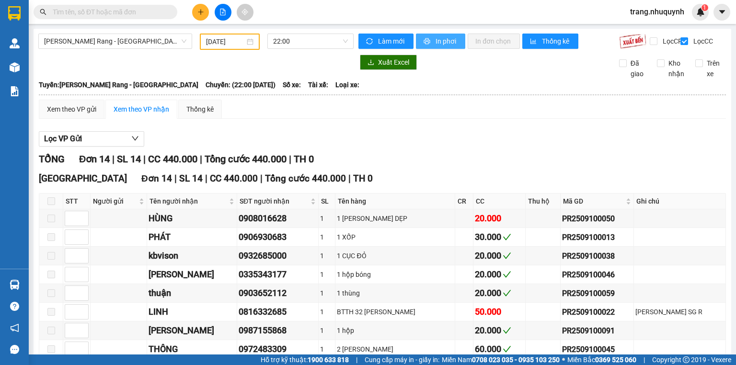
click at [444, 43] on span "In phơi" at bounding box center [446, 41] width 22 height 11
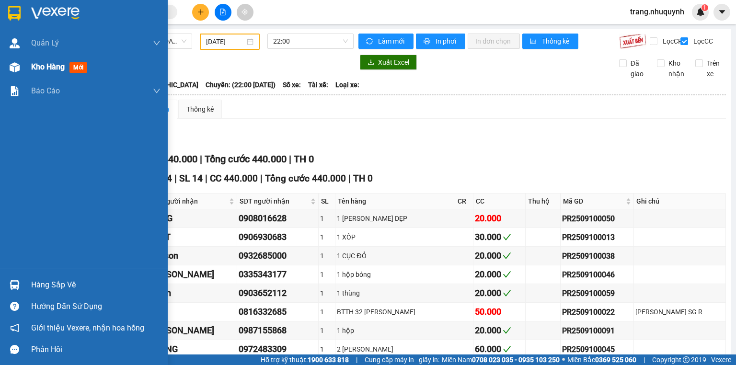
click at [48, 75] on div "Kho hàng mới" at bounding box center [95, 67] width 129 height 24
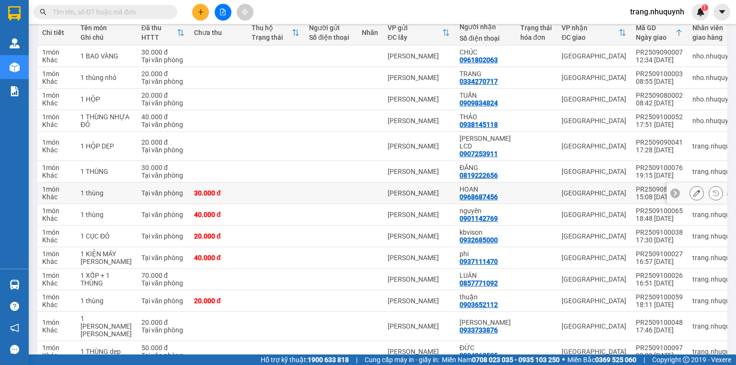
scroll to position [268, 0]
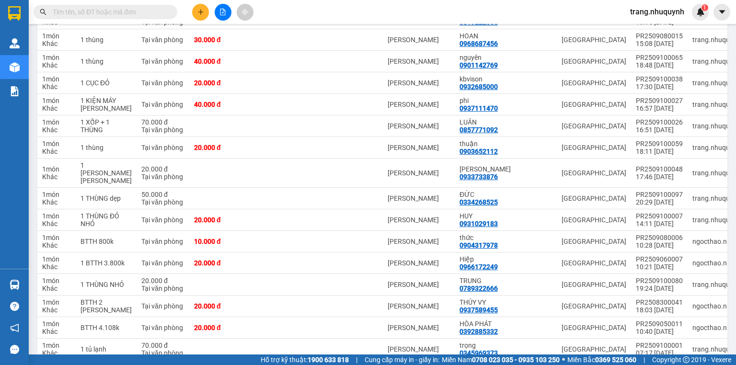
click at [153, 14] on input "text" at bounding box center [109, 12] width 113 height 11
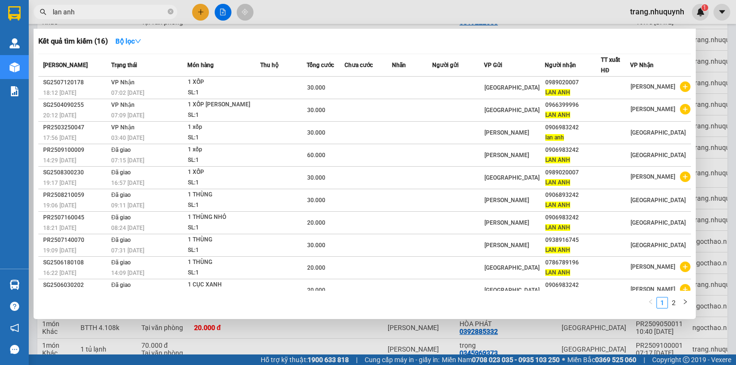
type input "lan anh"
click at [135, 35] on button "Bộ lọc" at bounding box center [128, 41] width 41 height 15
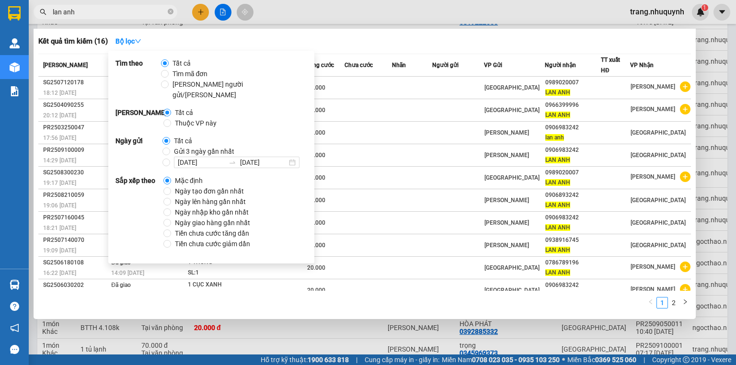
click at [232, 186] on span "Ngày tạo đơn gần nhất" at bounding box center [209, 191] width 77 height 11
click at [171, 187] on input "Ngày tạo đơn gần nhất" at bounding box center [167, 191] width 8 height 8
radio input "true"
radio input "false"
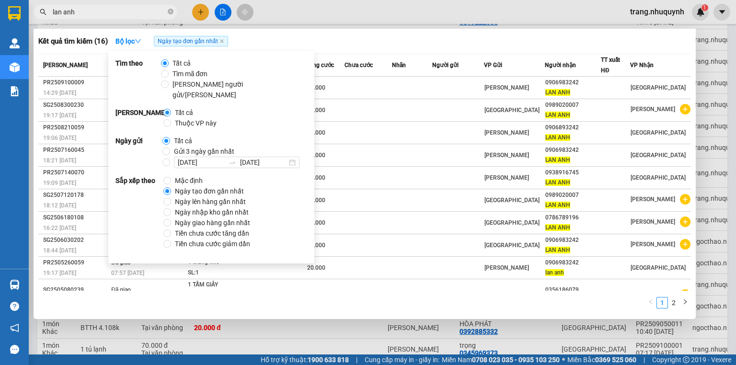
click at [396, 29] on div "Kết quả tìm kiếm ( 16 ) Bộ lọc Ngày tạo đơn gần nhất Mã ĐH Trạng thái Món hàng …" at bounding box center [365, 174] width 662 height 290
